Goal: Find contact information: Obtain details needed to contact an individual or organization

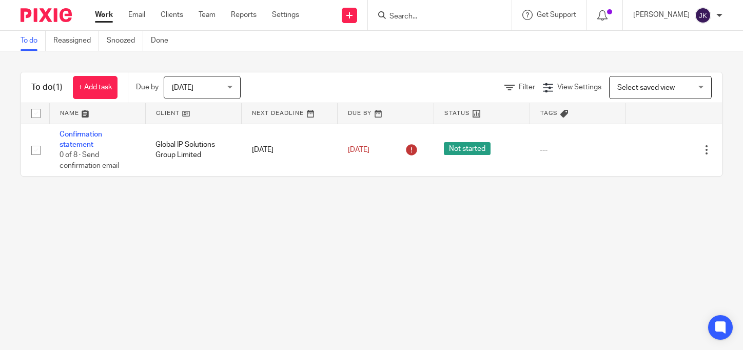
click at [447, 19] on input "Search" at bounding box center [435, 16] width 92 height 9
click button "submit" at bounding box center [0, 0] width 0 height 0
click at [410, 17] on input "p4l" at bounding box center [435, 16] width 92 height 9
type input "p"
click at [164, 15] on link "Clients" at bounding box center [172, 15] width 23 height 10
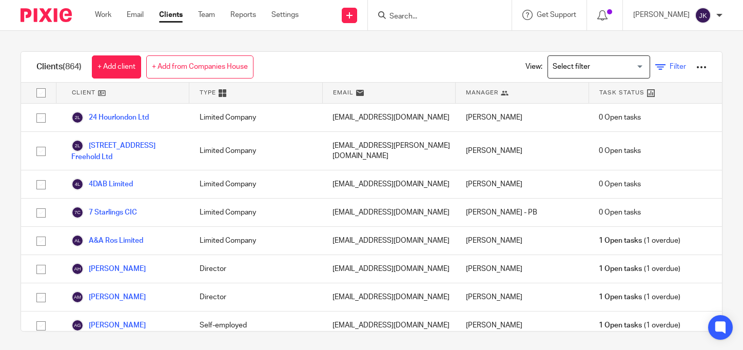
click at [656, 62] on icon at bounding box center [661, 67] width 10 height 10
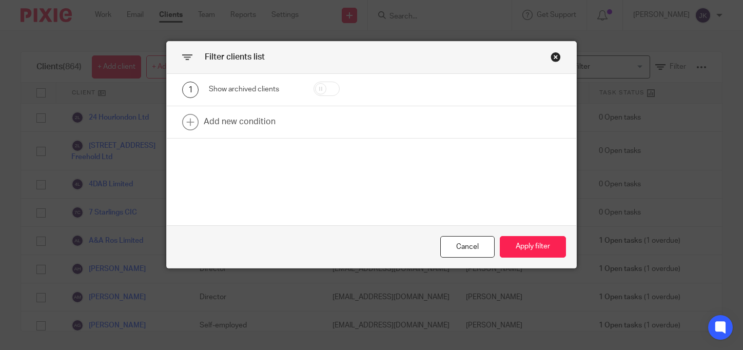
click at [322, 89] on input "checkbox" at bounding box center [327, 89] width 26 height 14
checkbox input "true"
click at [531, 243] on button "Apply filter" at bounding box center [533, 247] width 66 height 22
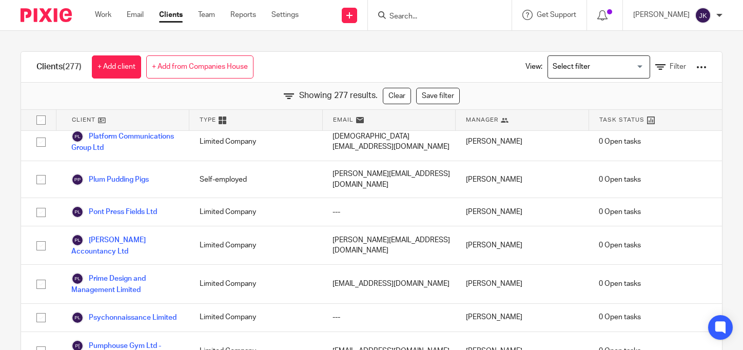
scroll to position [6675, 0]
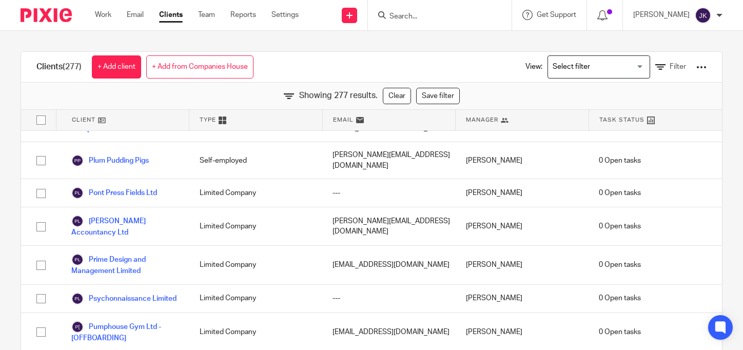
click at [409, 17] on input "Search" at bounding box center [435, 16] width 92 height 9
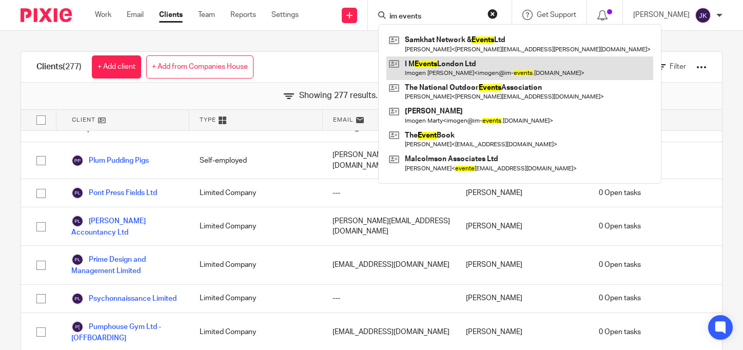
type input "im events"
click at [429, 58] on link at bounding box center [520, 68] width 267 height 24
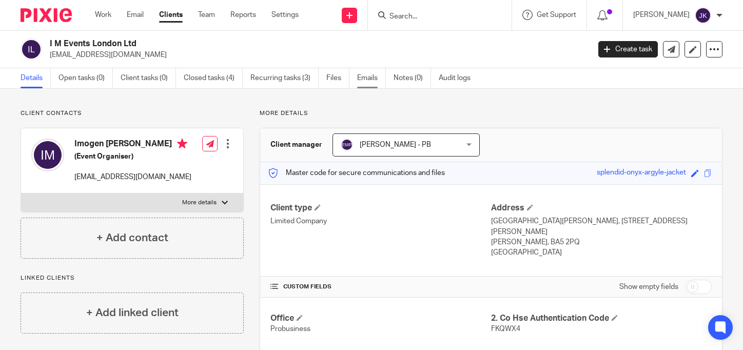
click at [381, 72] on link "Emails" at bounding box center [371, 78] width 29 height 20
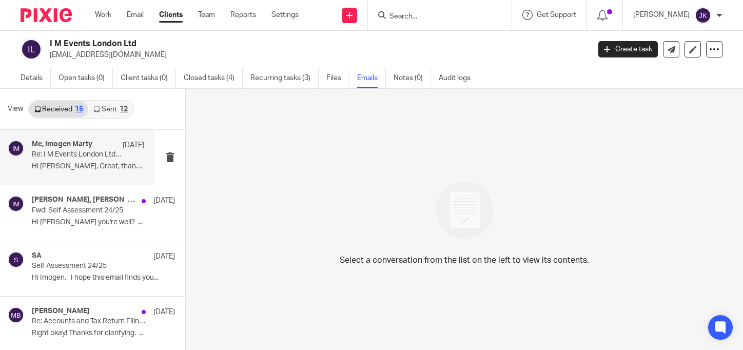
click at [93, 174] on div "Me, Imogen Marty 8 Aug Re: I M Events London Ltd - Confirmation statement Hi Jo…" at bounding box center [88, 157] width 112 height 34
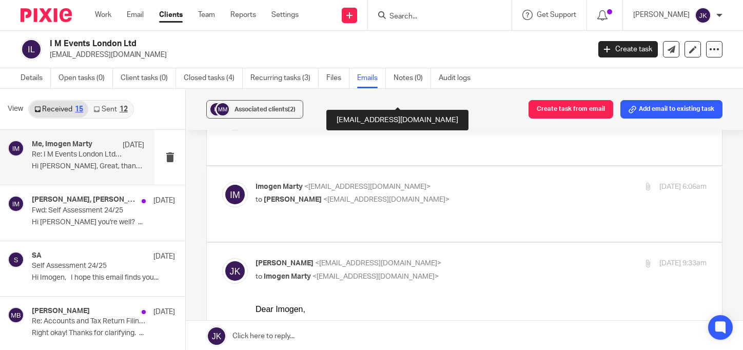
scroll to position [154, 0]
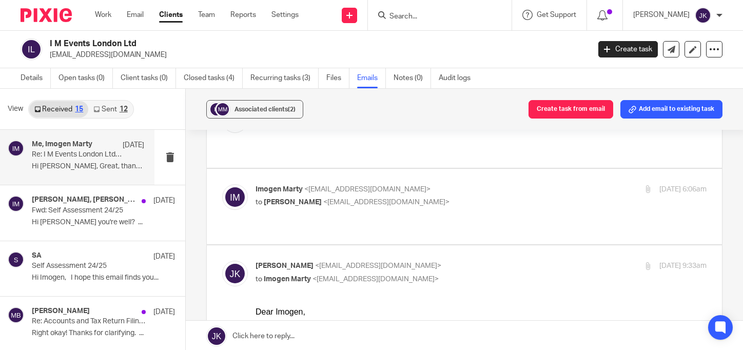
click at [107, 167] on p "Hi Johanne, Great, thank you. Confirming I..." at bounding box center [88, 166] width 112 height 9
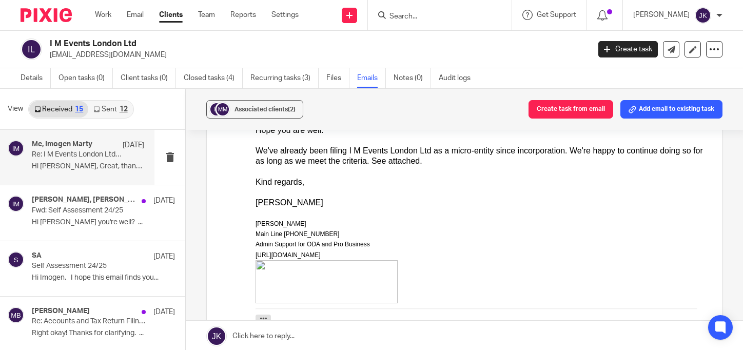
scroll to position [308, 0]
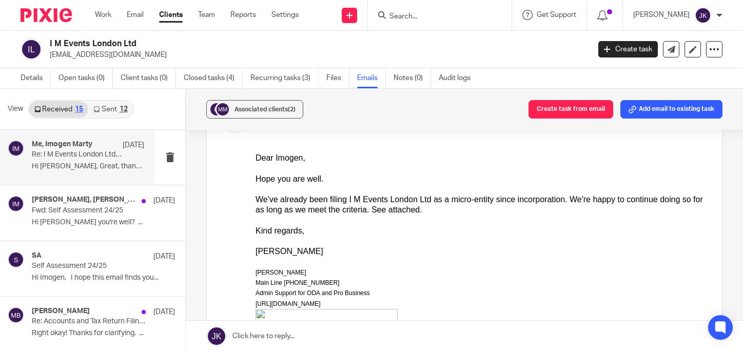
click at [105, 110] on link "Sent 12" at bounding box center [110, 109] width 44 height 16
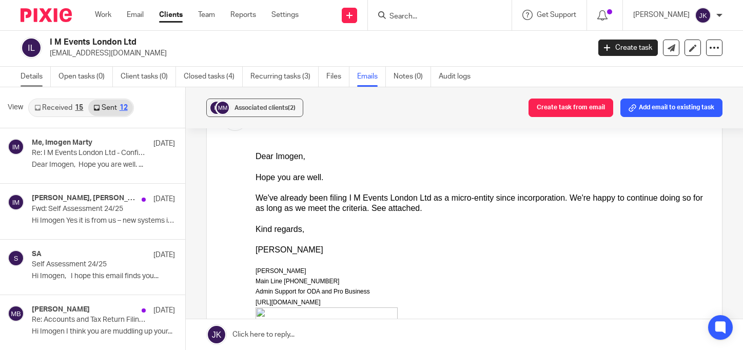
click at [35, 70] on link "Details" at bounding box center [36, 77] width 30 height 20
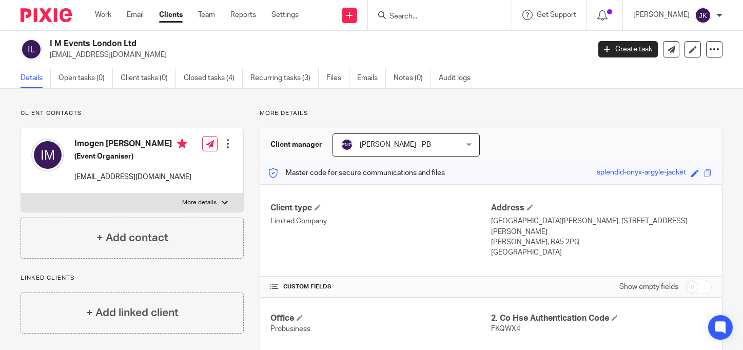
drag, startPoint x: 147, startPoint y: 45, endPoint x: 27, endPoint y: 41, distance: 120.2
click at [27, 41] on div "I M Events London Ltd [EMAIL_ADDRESS][DOMAIN_NAME]" at bounding box center [302, 50] width 563 height 22
click at [164, 54] on p "[EMAIL_ADDRESS][DOMAIN_NAME]" at bounding box center [316, 55] width 533 height 10
drag, startPoint x: 149, startPoint y: 39, endPoint x: 50, endPoint y: 44, distance: 99.7
click at [50, 44] on h2 "I M Events London Ltd" at bounding box center [263, 44] width 427 height 11
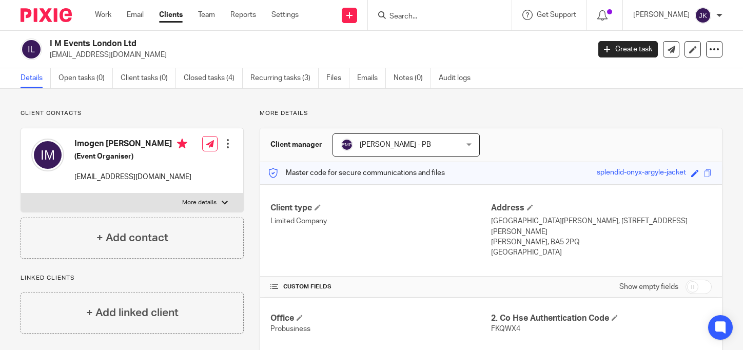
copy h2 "I M Events London Ltd"
click at [424, 14] on input "Search" at bounding box center [435, 16] width 92 height 9
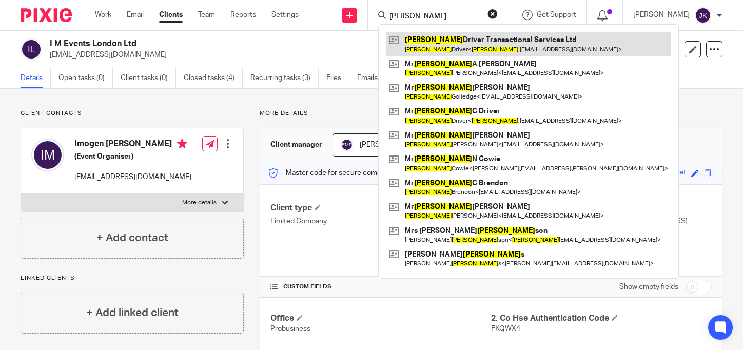
type input "[PERSON_NAME]"
click at [509, 43] on link at bounding box center [529, 44] width 284 height 24
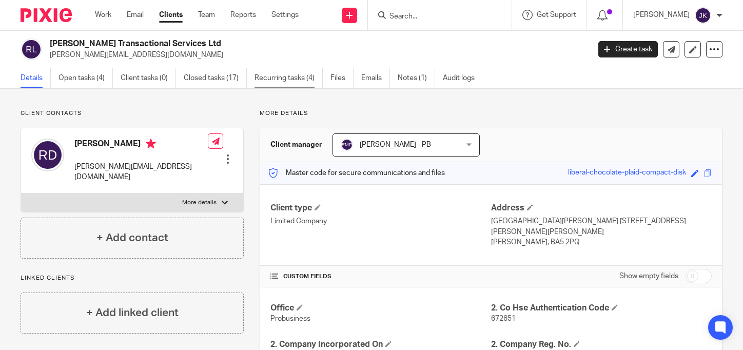
click at [295, 77] on link "Recurring tasks (4)" at bounding box center [289, 78] width 68 height 20
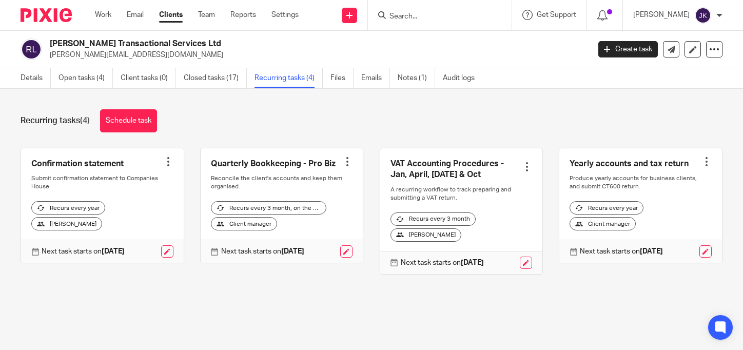
click at [422, 17] on input "Search" at bounding box center [435, 16] width 92 height 9
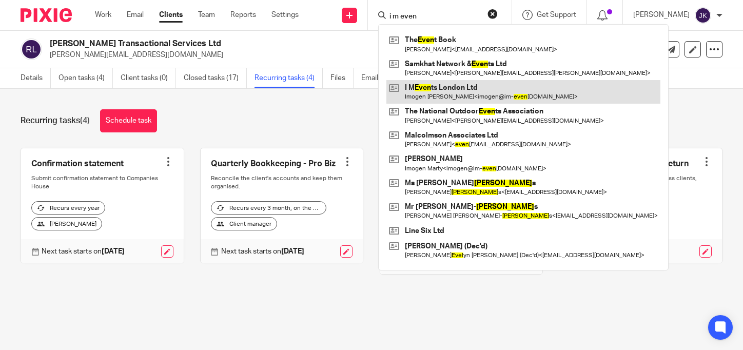
type input "i m even"
click at [453, 83] on link at bounding box center [524, 92] width 274 height 24
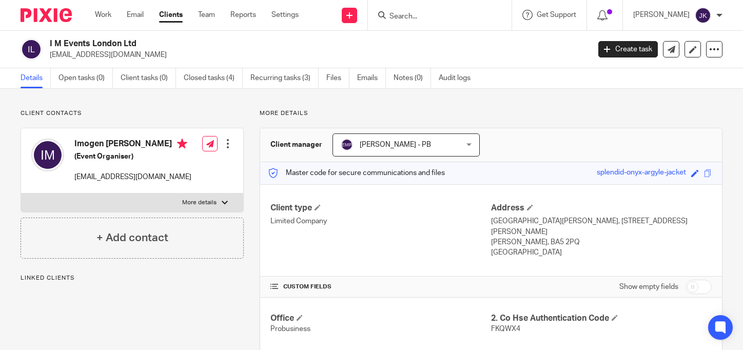
drag, startPoint x: 125, startPoint y: 53, endPoint x: 47, endPoint y: 54, distance: 78.1
click at [47, 54] on div "I M Events London Ltd [EMAIL_ADDRESS][DOMAIN_NAME]" at bounding box center [302, 50] width 563 height 22
copy p "[EMAIL_ADDRESS][DOMAIN_NAME]"
click at [439, 19] on input "Search" at bounding box center [435, 16] width 92 height 9
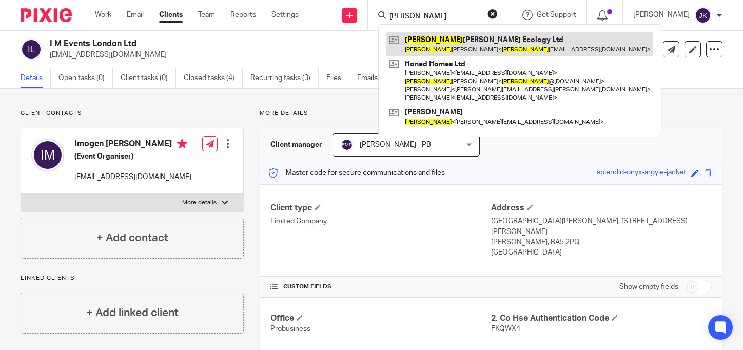
type input "marcus"
click at [456, 40] on link at bounding box center [520, 44] width 267 height 24
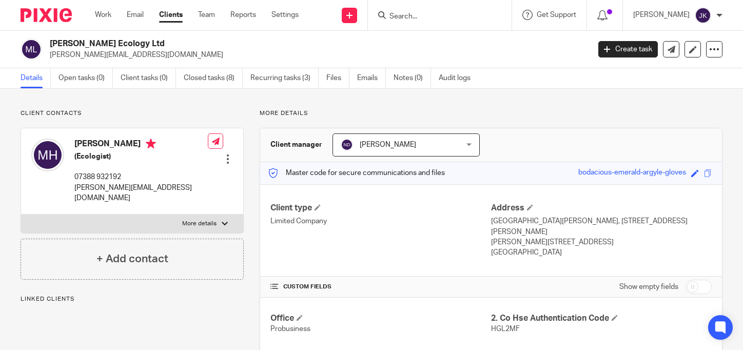
drag, startPoint x: 160, startPoint y: 44, endPoint x: 48, endPoint y: 47, distance: 112.5
click at [48, 47] on div "[PERSON_NAME] Ecology Ltd [PERSON_NAME][EMAIL_ADDRESS][DOMAIN_NAME]" at bounding box center [302, 50] width 563 height 22
copy h2 "[PERSON_NAME] Ecology Ltd"
drag, startPoint x: 126, startPoint y: 144, endPoint x: 69, endPoint y: 141, distance: 57.1
click at [69, 141] on div "[PERSON_NAME] (Ecologist) 07388 932192 [PERSON_NAME][EMAIL_ADDRESS][DOMAIN_NAME]" at bounding box center [119, 170] width 177 height 75
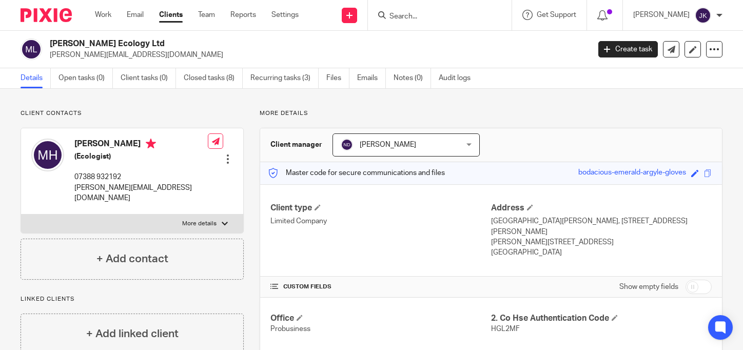
copy div "[PERSON_NAME]"
drag, startPoint x: 147, startPoint y: 54, endPoint x: 49, endPoint y: 54, distance: 97.6
click at [49, 54] on div "[PERSON_NAME] Ecology Ltd [PERSON_NAME][EMAIL_ADDRESS][DOMAIN_NAME]" at bounding box center [302, 50] width 563 height 22
copy p "[PERSON_NAME][EMAIL_ADDRESS][DOMAIN_NAME]"
drag, startPoint x: 170, startPoint y: 46, endPoint x: 50, endPoint y: 42, distance: 120.7
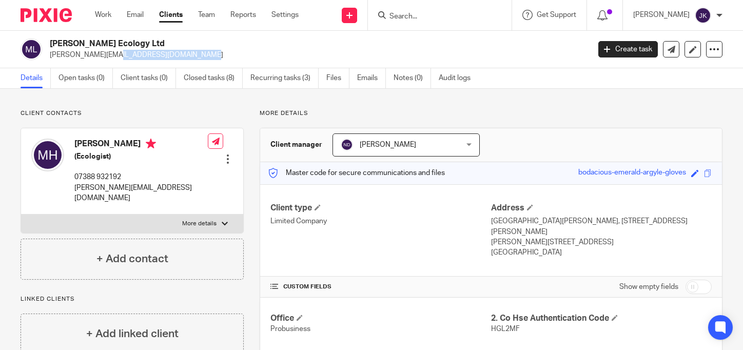
click at [50, 42] on h2 "[PERSON_NAME] Ecology Ltd" at bounding box center [263, 44] width 427 height 11
copy h2 "Marcus Hogg Ecology Ltd"
click at [390, 21] on input "Search" at bounding box center [435, 16] width 92 height 9
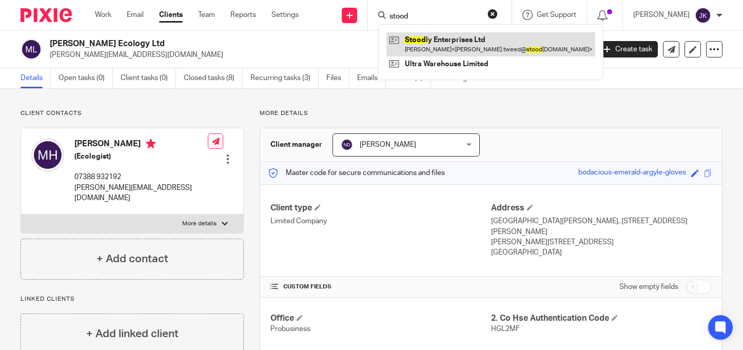
type input "stood"
click at [447, 47] on link at bounding box center [491, 44] width 209 height 24
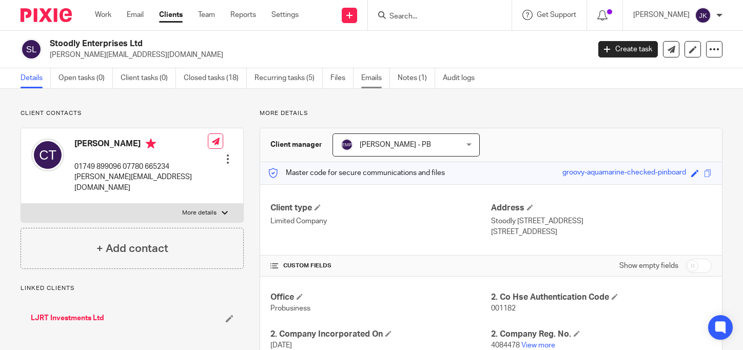
click at [375, 77] on link "Emails" at bounding box center [375, 78] width 29 height 20
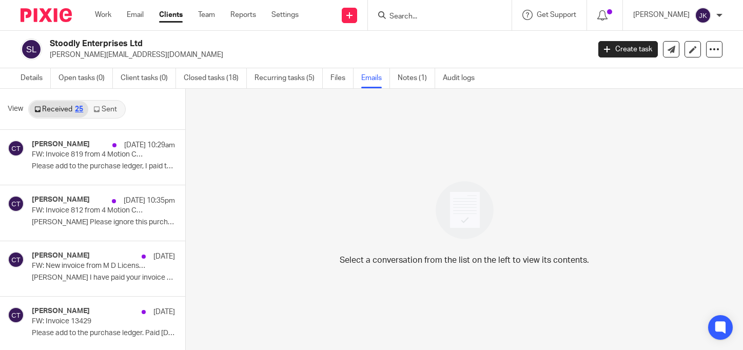
click at [116, 106] on link "Sent" at bounding box center [106, 109] width 36 height 16
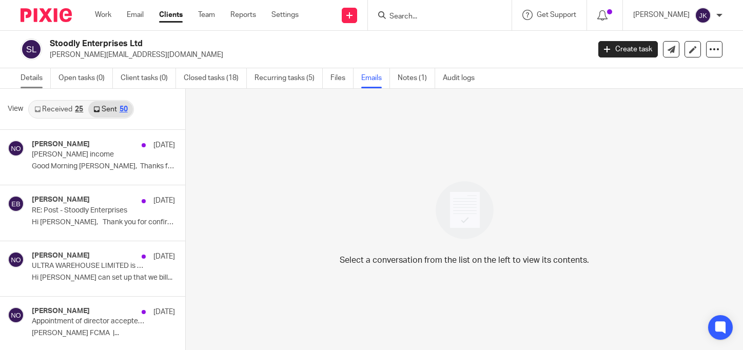
click at [25, 72] on link "Details" at bounding box center [36, 78] width 30 height 20
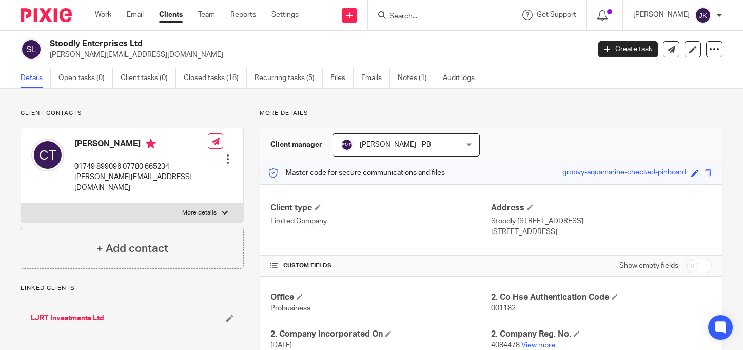
drag, startPoint x: 151, startPoint y: 42, endPoint x: 50, endPoint y: 42, distance: 101.7
click at [50, 42] on h2 "Stoodly Enterprises Ltd" at bounding box center [263, 44] width 427 height 11
copy h2 "Stoodly Enterprises Ltd"
drag, startPoint x: 189, startPoint y: 54, endPoint x: 50, endPoint y: 57, distance: 138.7
click at [50, 57] on p "[PERSON_NAME][EMAIL_ADDRESS][DOMAIN_NAME]" at bounding box center [316, 55] width 533 height 10
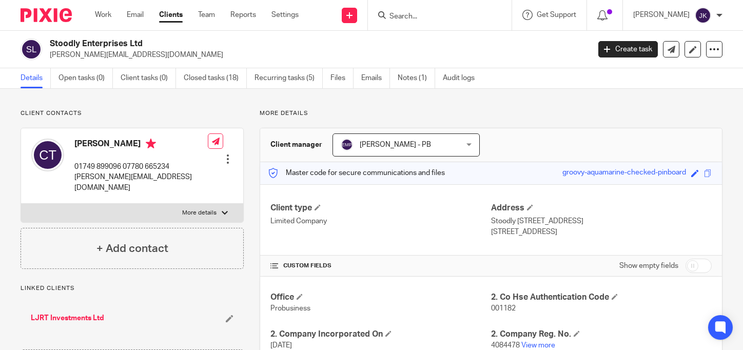
copy p "[PERSON_NAME][EMAIL_ADDRESS][DOMAIN_NAME]"
